Goal: Information Seeking & Learning: Check status

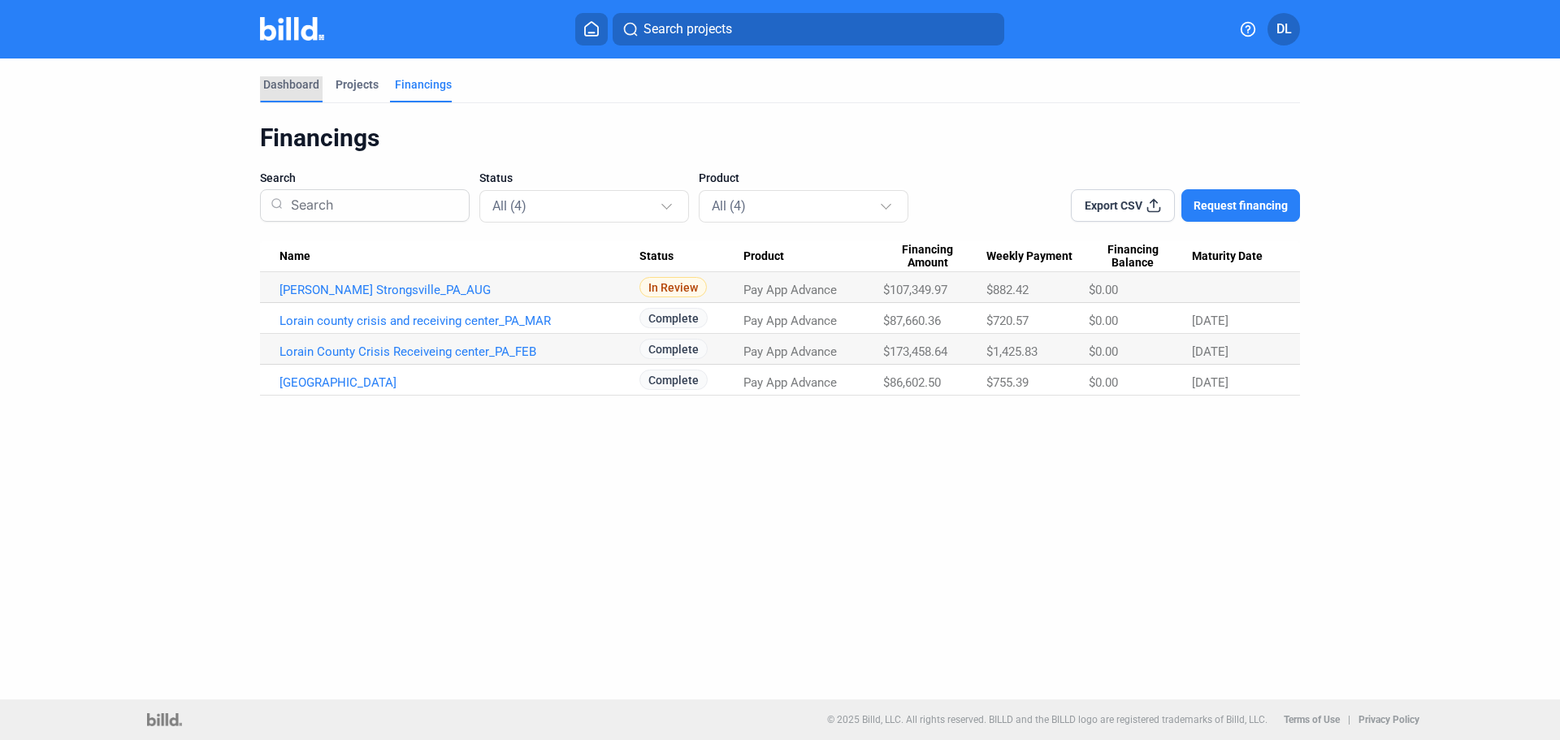
click at [292, 85] on div "Dashboard" at bounding box center [291, 84] width 56 height 16
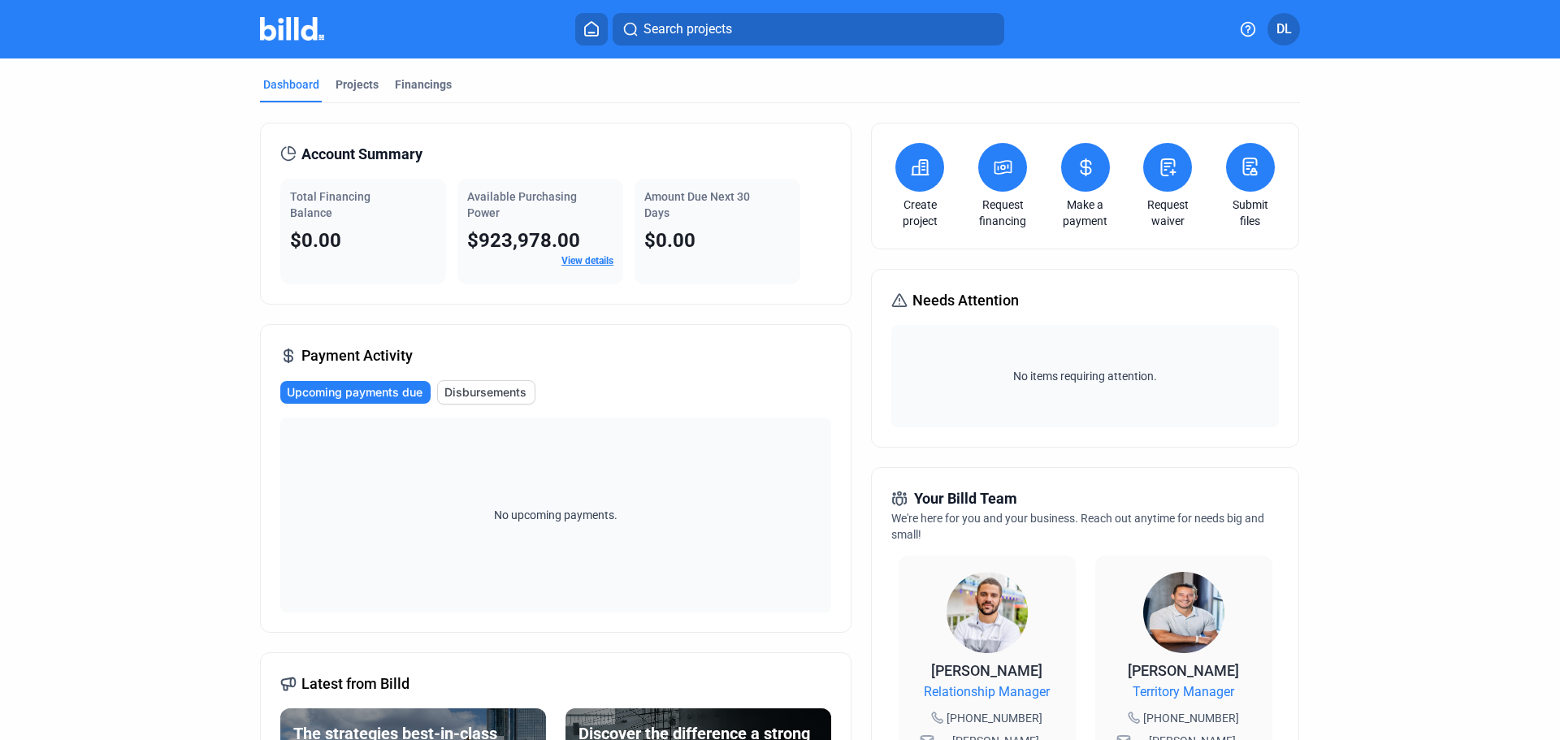
click at [575, 258] on link "View details" at bounding box center [588, 260] width 52 height 11
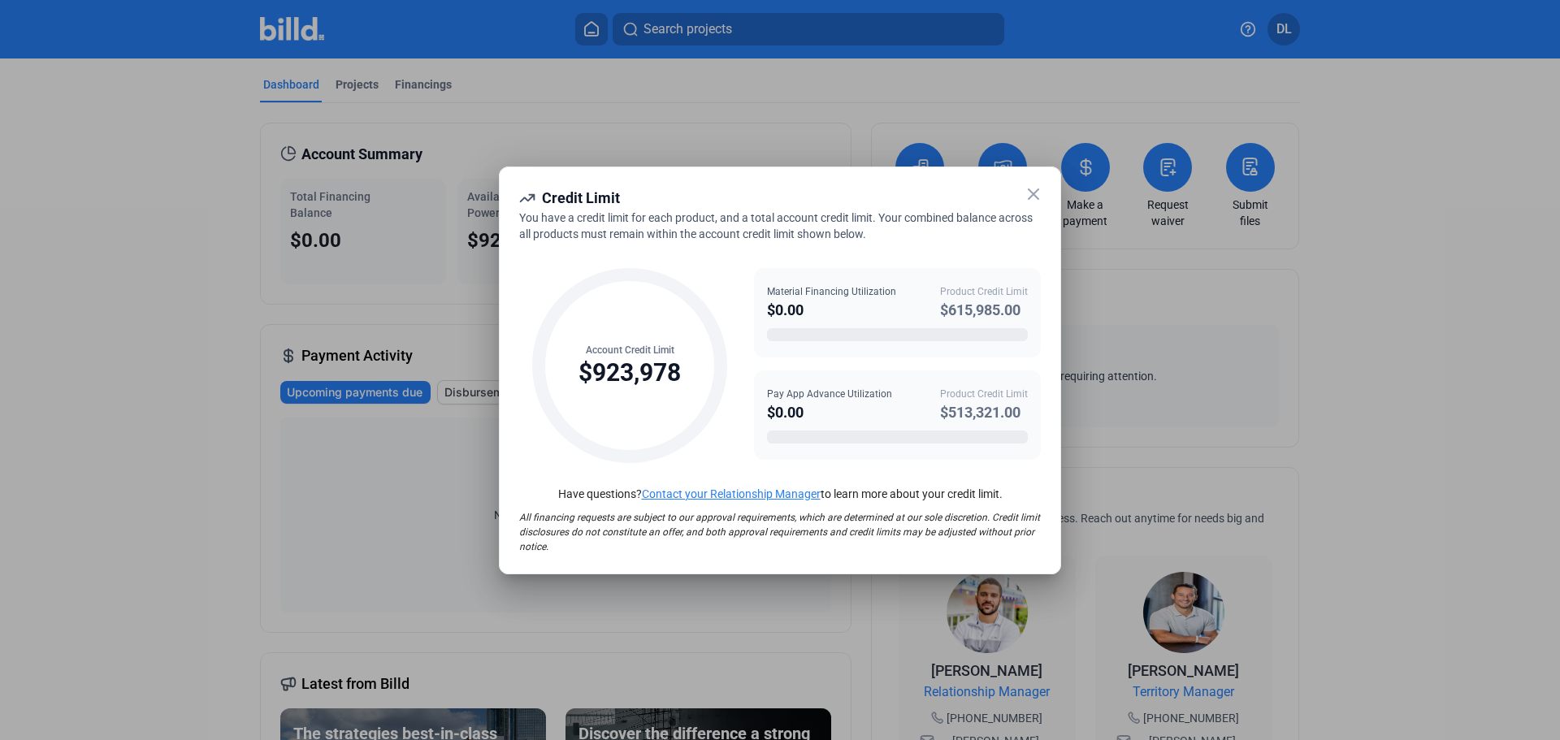
click at [1038, 197] on icon at bounding box center [1034, 194] width 20 height 20
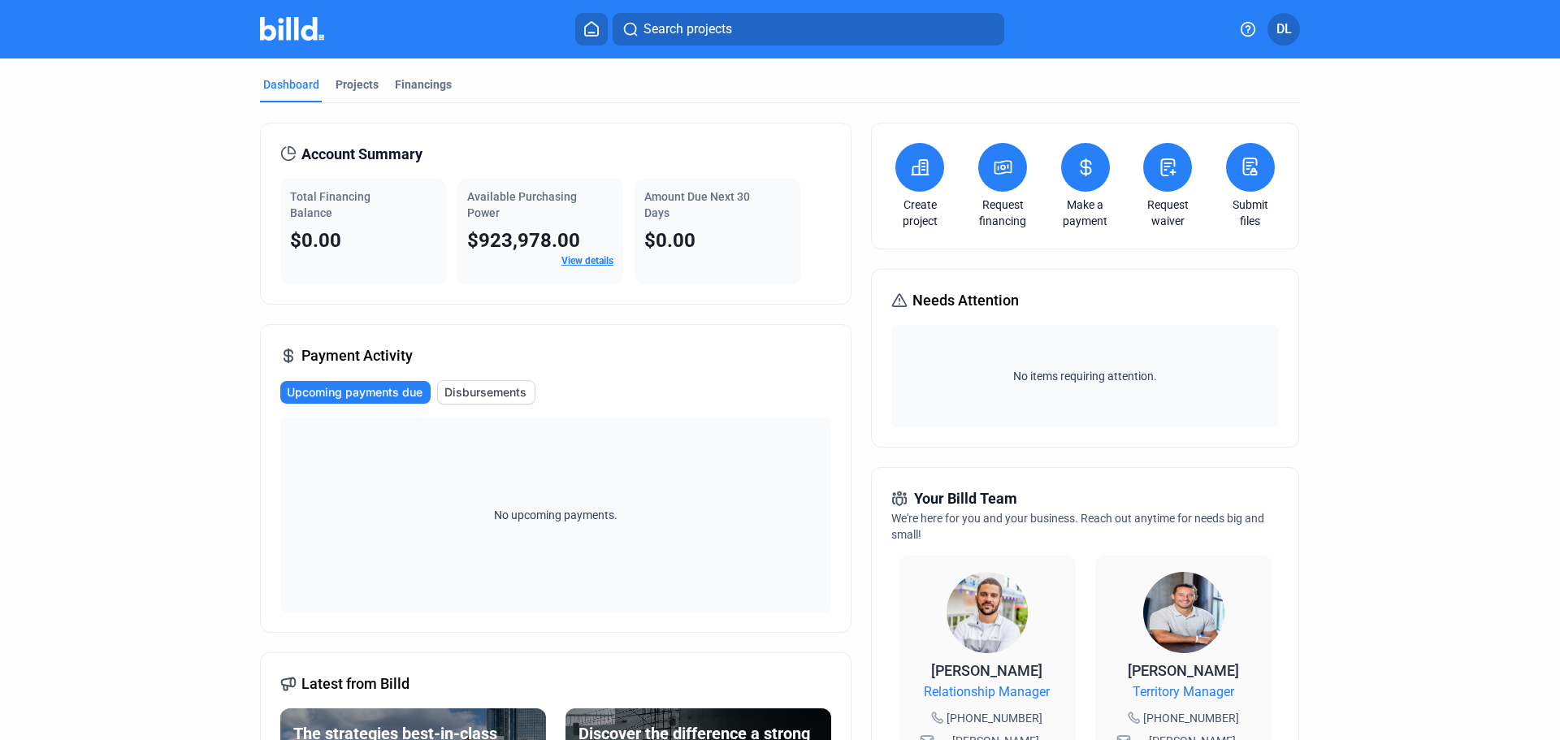
click at [577, 259] on link "View details" at bounding box center [588, 260] width 52 height 11
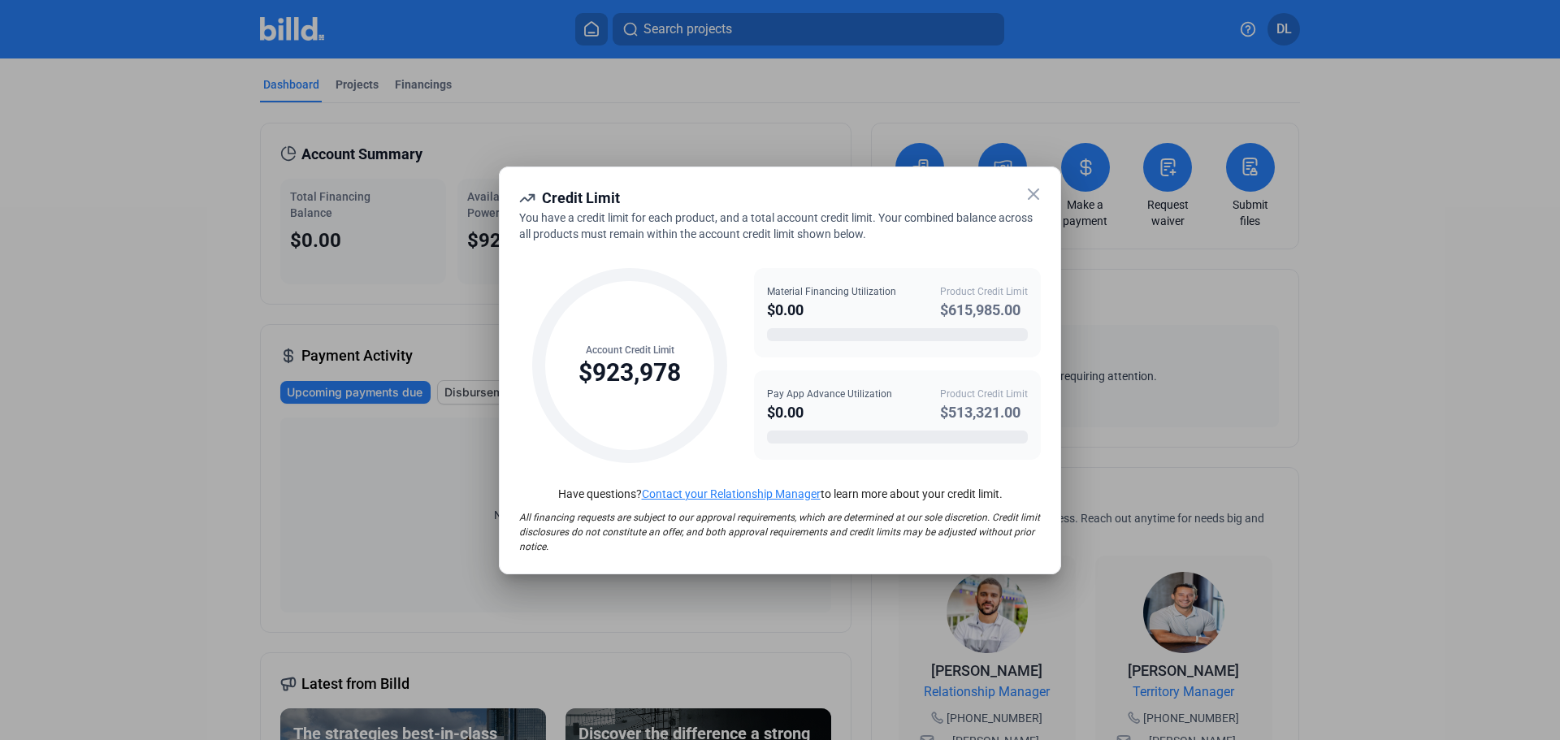
click at [1029, 192] on icon at bounding box center [1034, 194] width 20 height 20
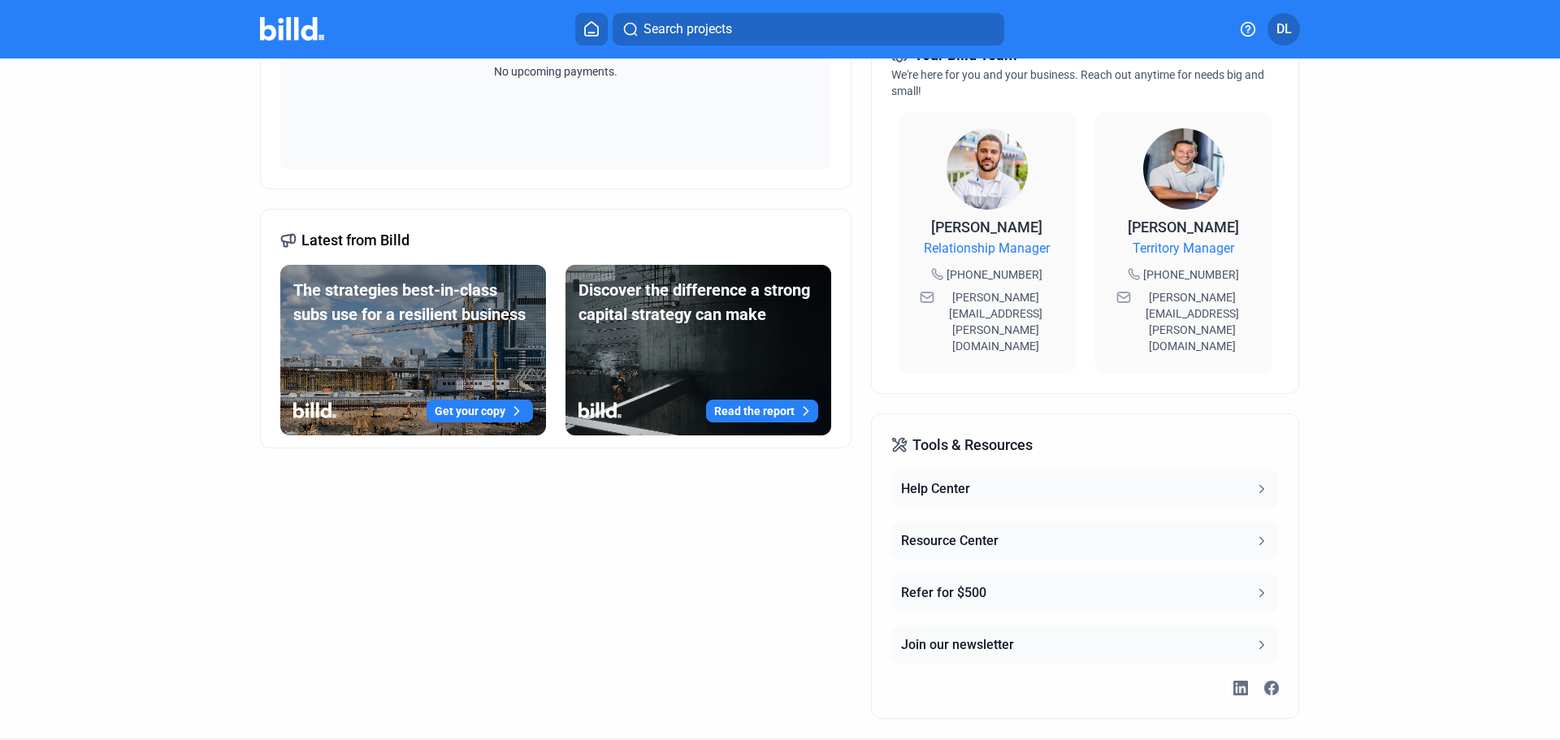
scroll to position [450, 0]
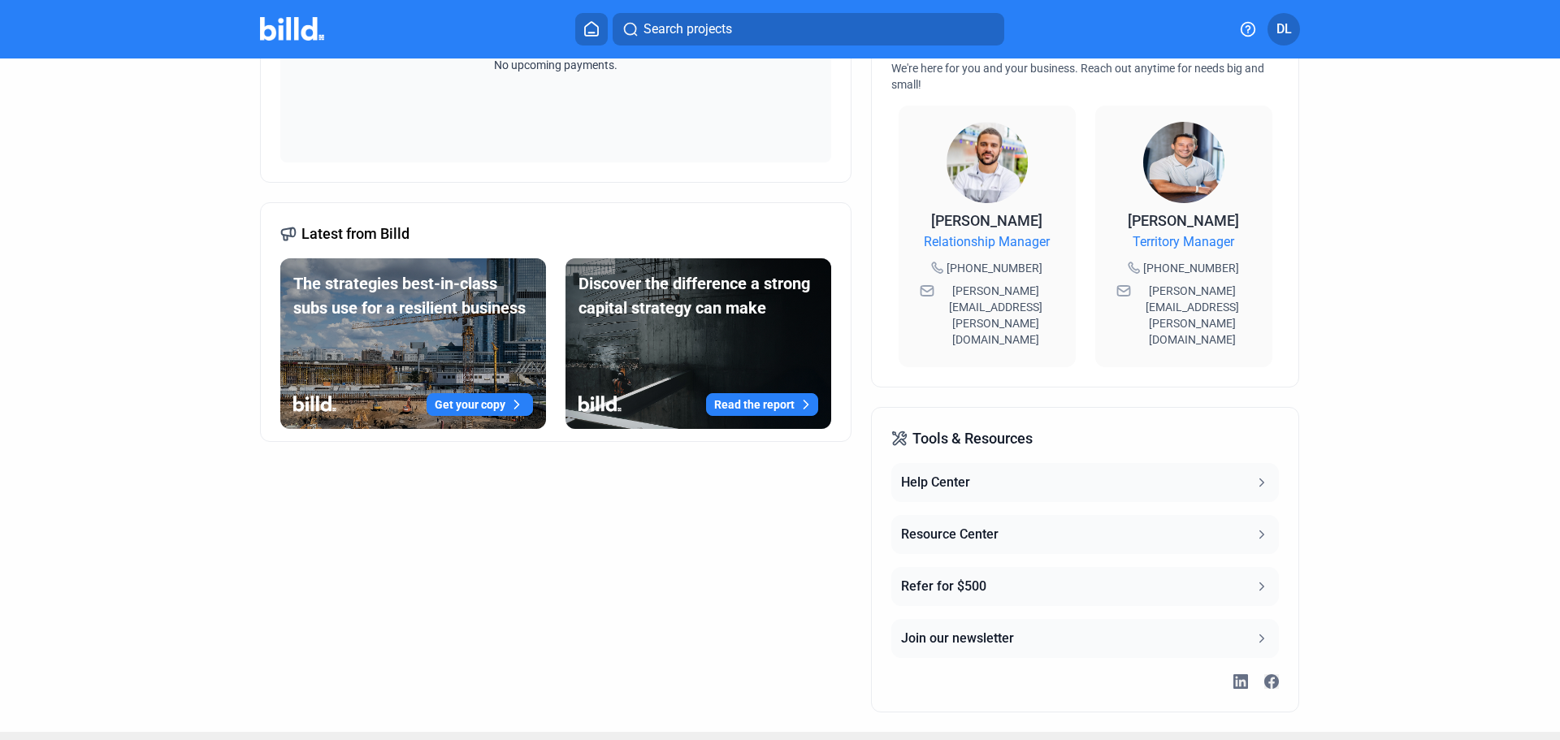
click at [1153, 515] on button "Resource Center" at bounding box center [1084, 534] width 387 height 39
